Goal: Task Accomplishment & Management: Complete application form

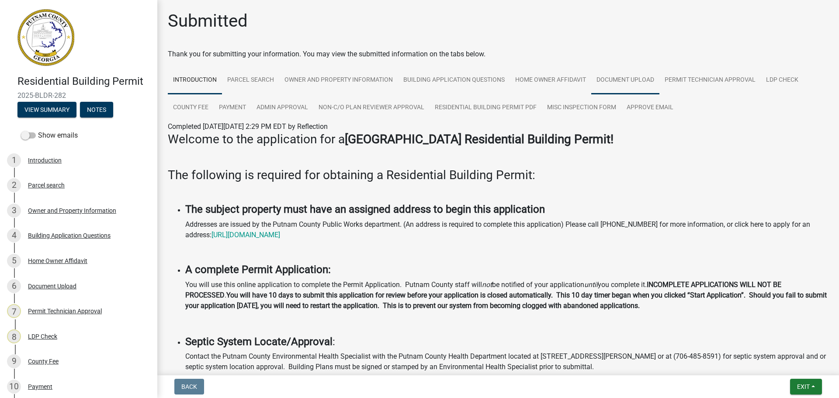
click at [621, 84] on link "Document Upload" at bounding box center [625, 80] width 68 height 28
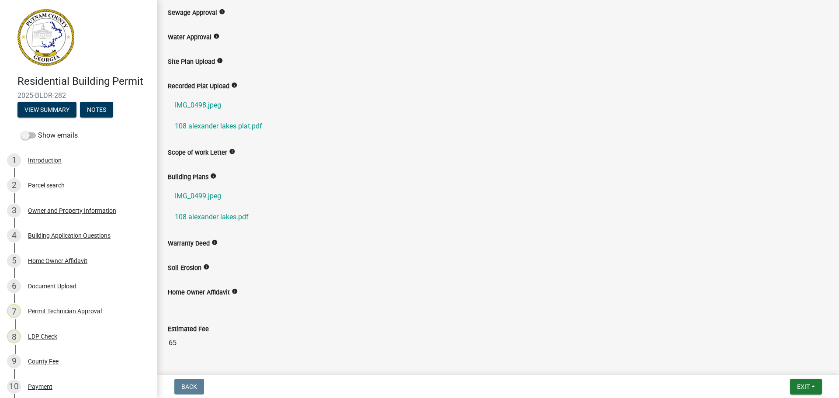
scroll to position [175, 0]
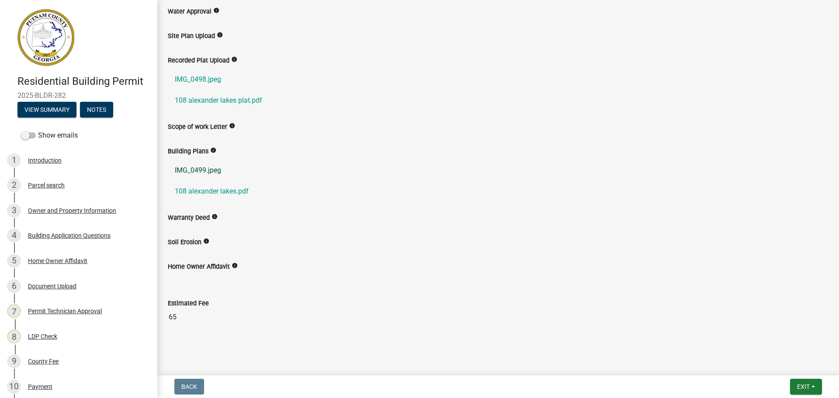
click at [204, 172] on link "IMG_0499.jpeg" at bounding box center [498, 170] width 661 height 21
click at [204, 191] on link "108 alexander lakes.pdf" at bounding box center [498, 191] width 661 height 21
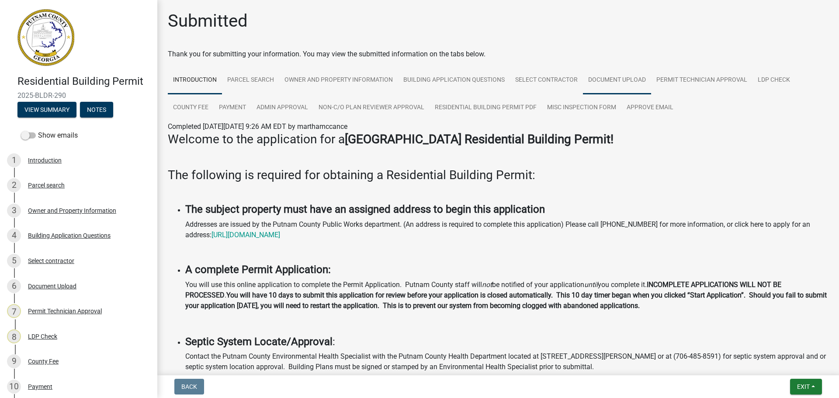
click at [628, 82] on link "Document Upload" at bounding box center [617, 80] width 68 height 28
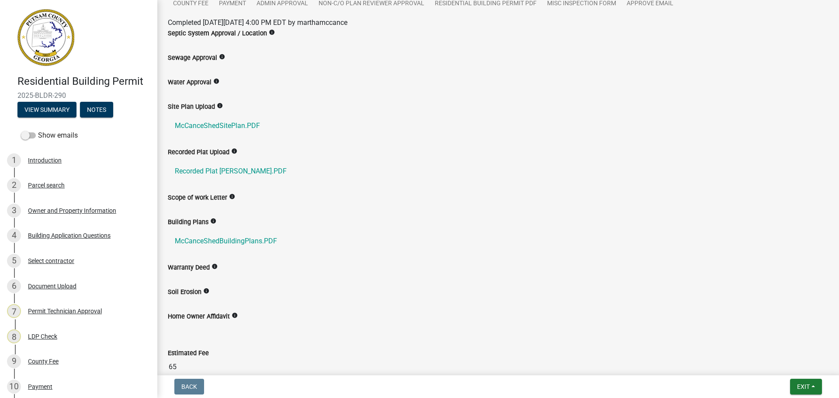
scroll to position [166, 0]
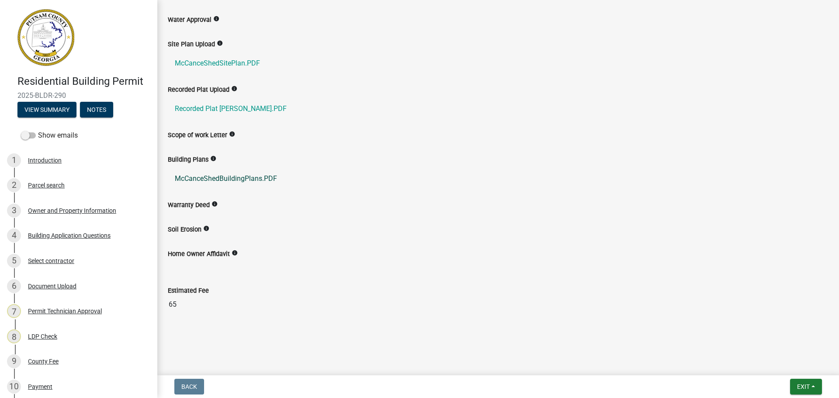
click at [225, 180] on link "McCanceShedBuildingPlans.PDF" at bounding box center [498, 178] width 661 height 21
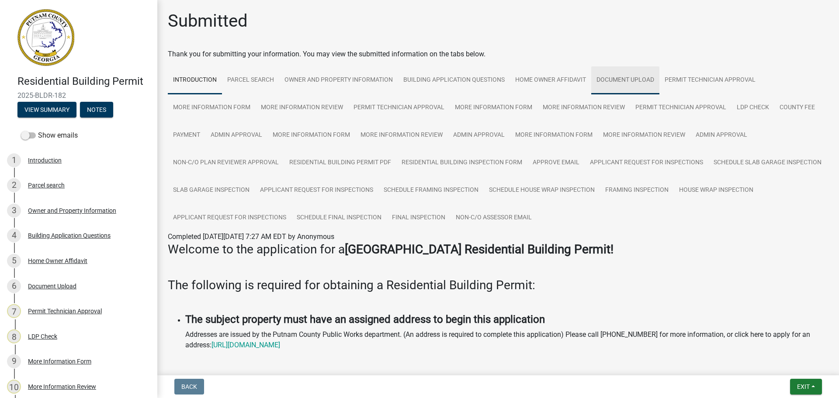
click at [633, 80] on link "Document Upload" at bounding box center [625, 80] width 68 height 28
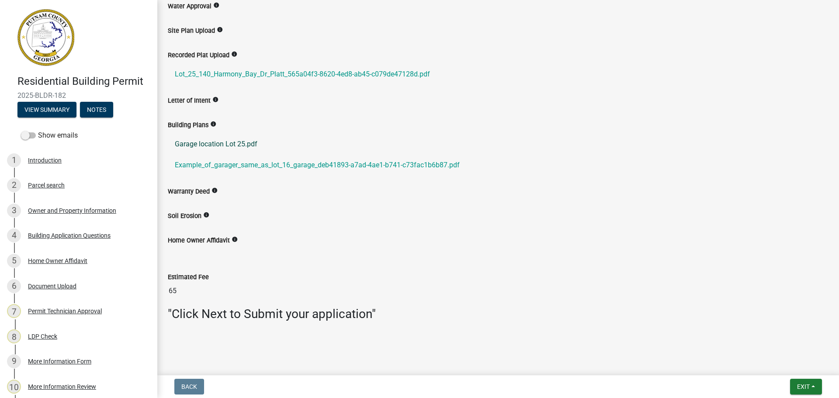
scroll to position [312, 0]
click at [225, 142] on link "Garage location Lot 25.pdf" at bounding box center [498, 142] width 661 height 21
click at [255, 163] on link "Example_of_garager_same_as_lot_16_garage_deb41893-a7ad-4ae1-b741-c73fac1b6b87.p…" at bounding box center [498, 163] width 661 height 21
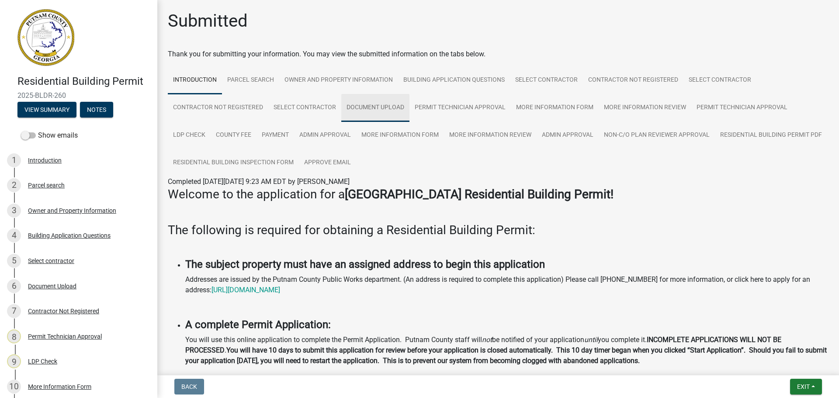
click at [380, 103] on link "Document Upload" at bounding box center [375, 108] width 68 height 28
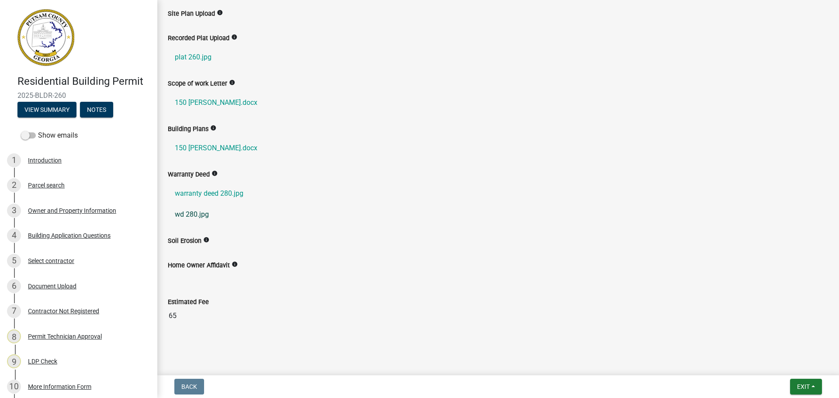
scroll to position [262, 0]
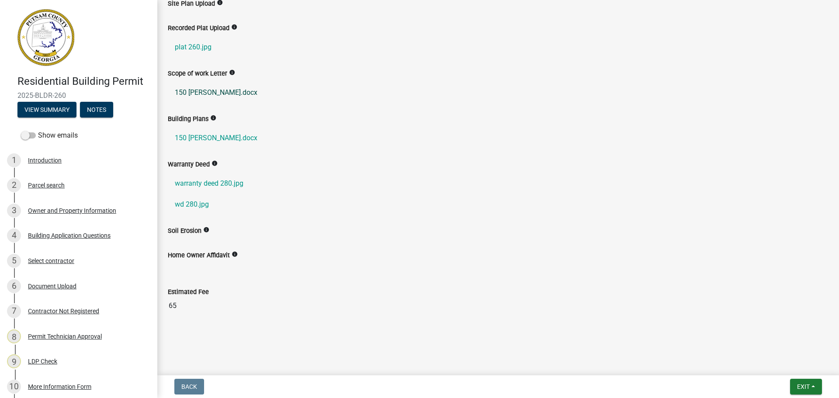
click at [211, 90] on link "150 capps ln.docx" at bounding box center [498, 92] width 661 height 21
click at [201, 138] on link "150 capps ln.docx" at bounding box center [498, 138] width 661 height 21
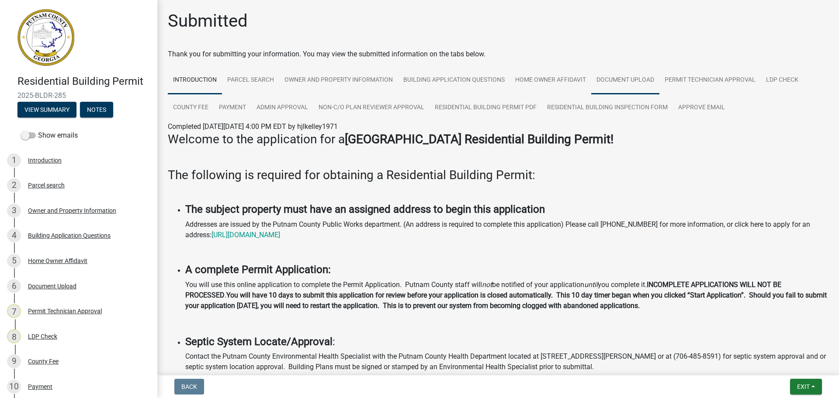
click at [635, 79] on link "Document Upload" at bounding box center [625, 80] width 68 height 28
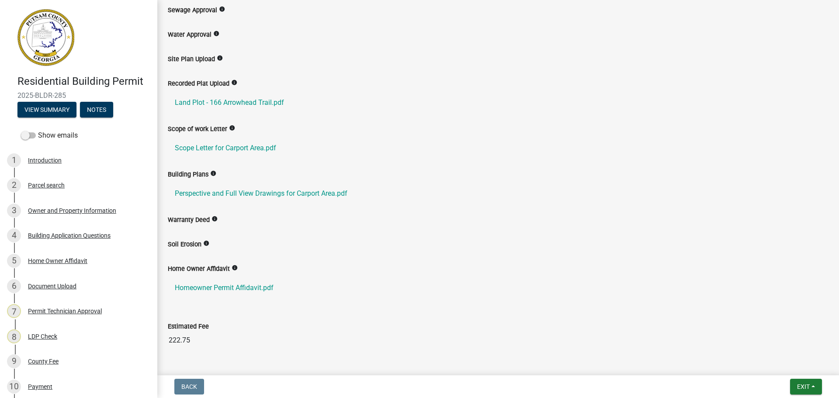
scroll to position [218, 0]
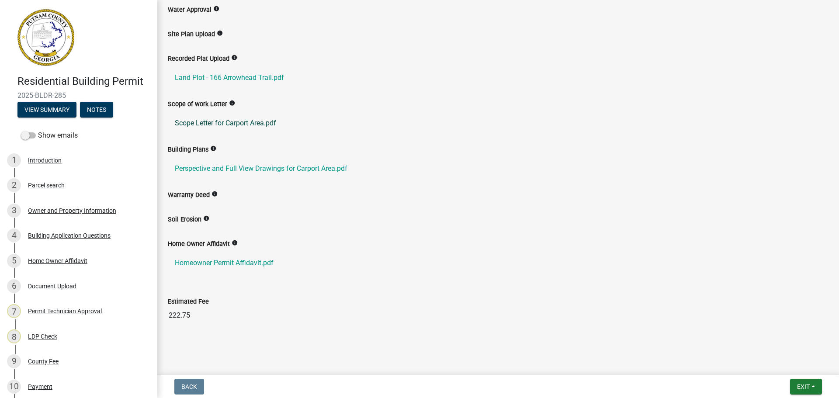
click at [244, 123] on link "Scope Letter for Carport Area.pdf" at bounding box center [498, 123] width 661 height 21
click at [238, 166] on link "Perspective and Full View Drawings for Carport Area.pdf" at bounding box center [498, 168] width 661 height 21
